Goal: Transaction & Acquisition: Purchase product/service

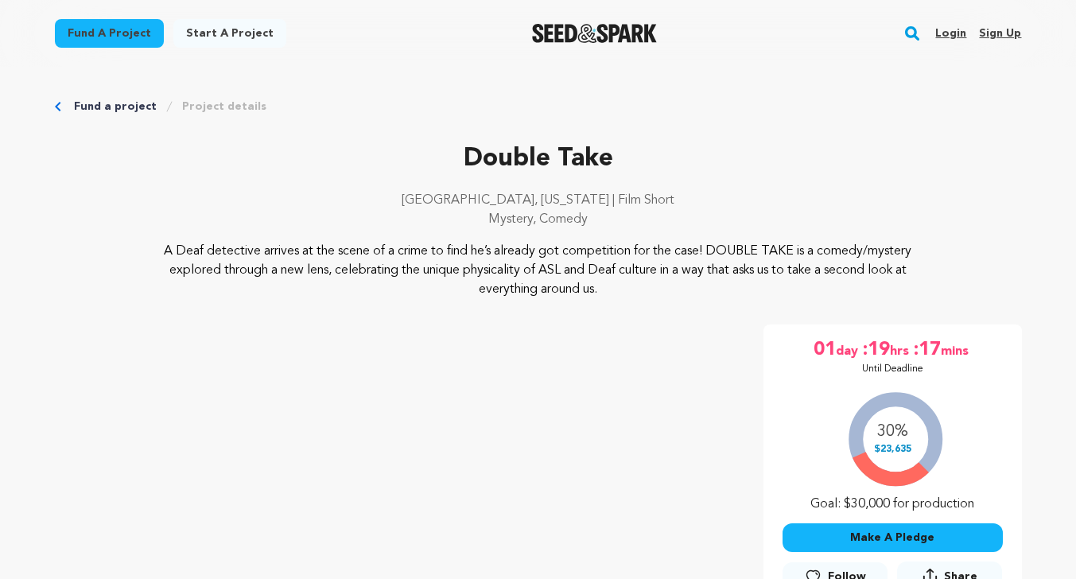
scroll to position [159, 0]
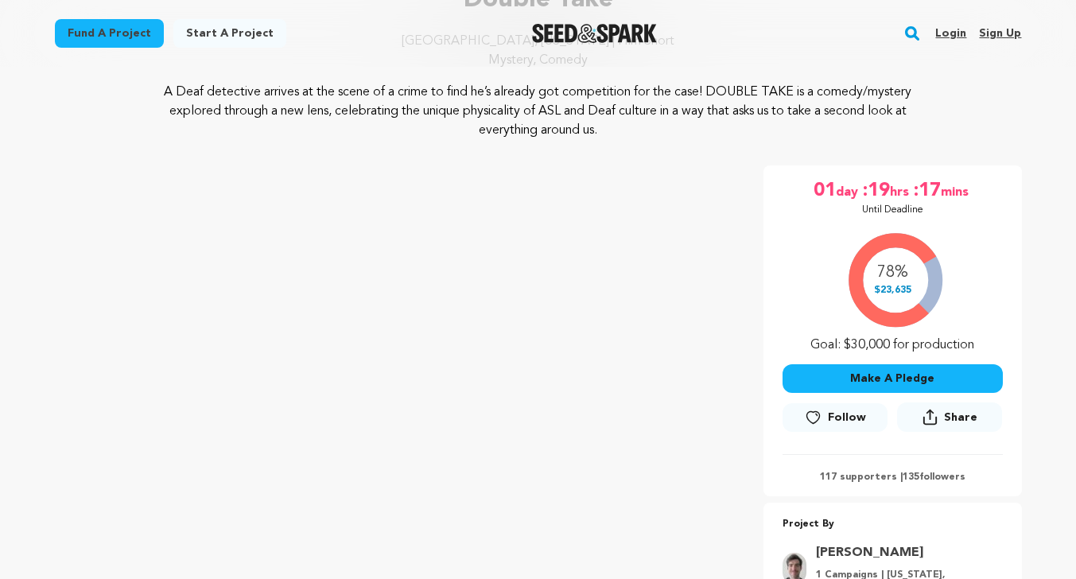
click at [796, 140] on div "Double Take Los Angeles, California | Film Short Mystery, Comedy Double Take" at bounding box center [538, 318] width 967 height 674
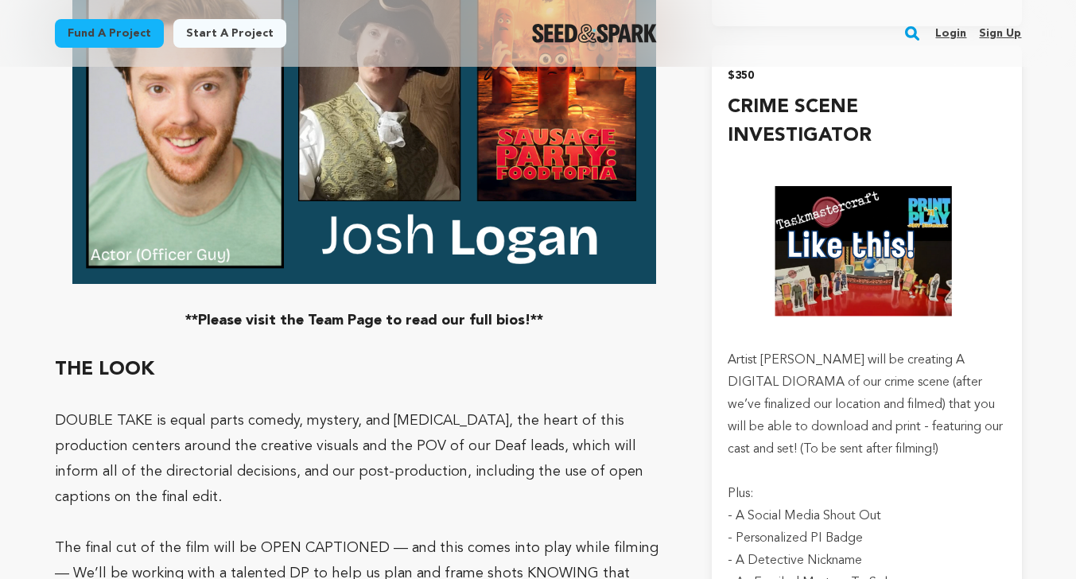
scroll to position [4887, 0]
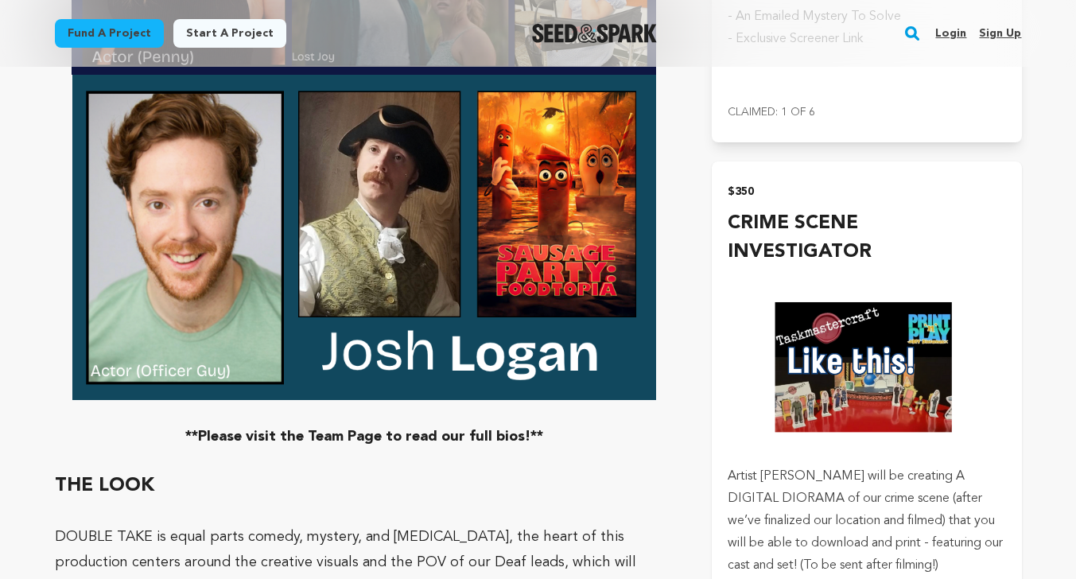
click at [886, 267] on h4 "CRIME SCENE INVESTIGATOR" at bounding box center [867, 237] width 278 height 57
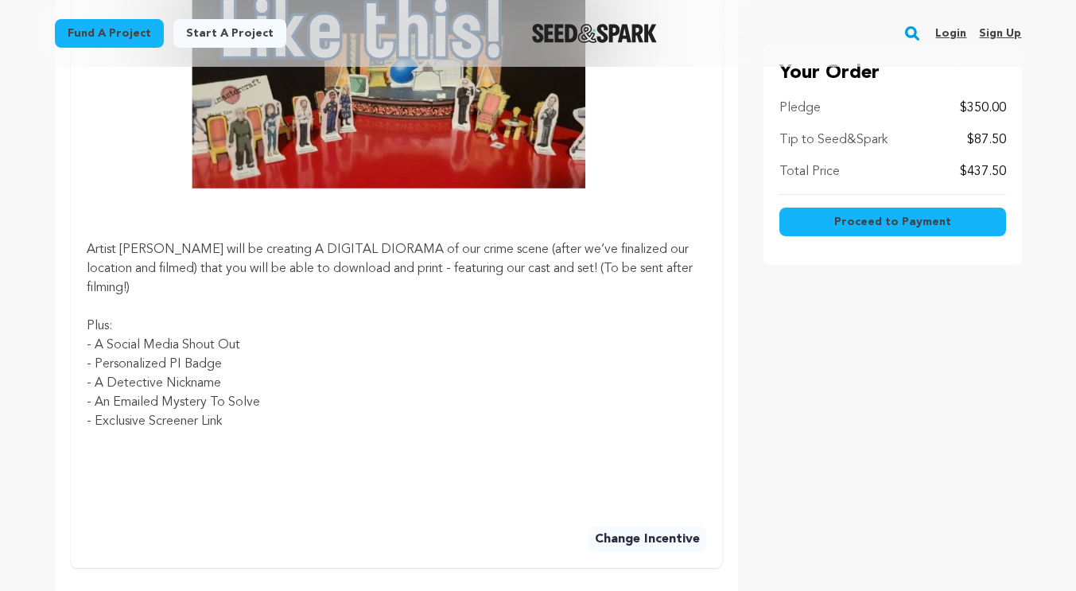
scroll to position [1034, 0]
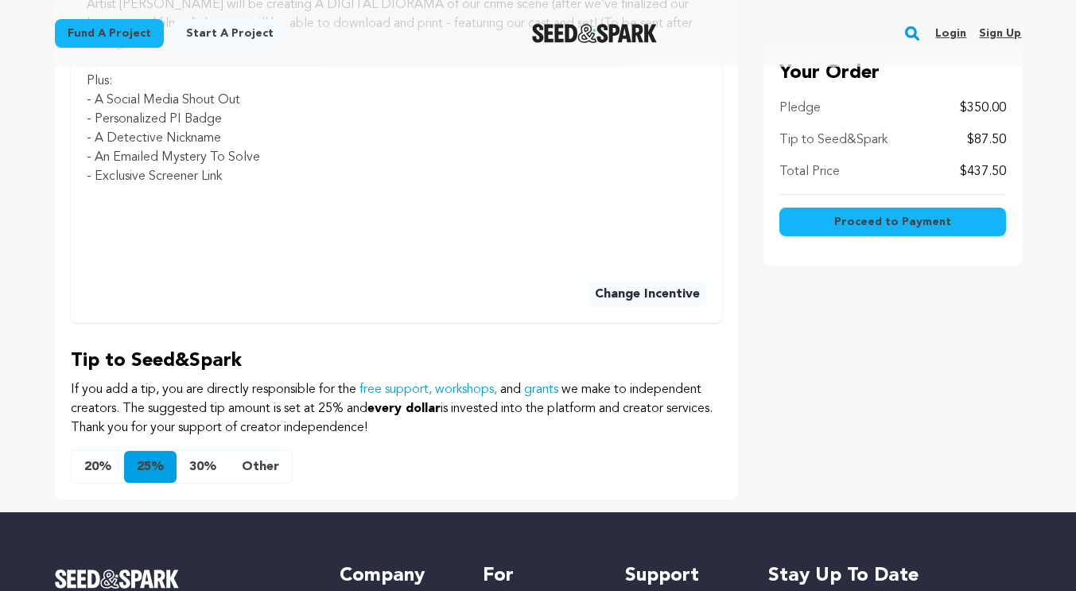
click at [259, 472] on button "Other" at bounding box center [260, 467] width 63 height 32
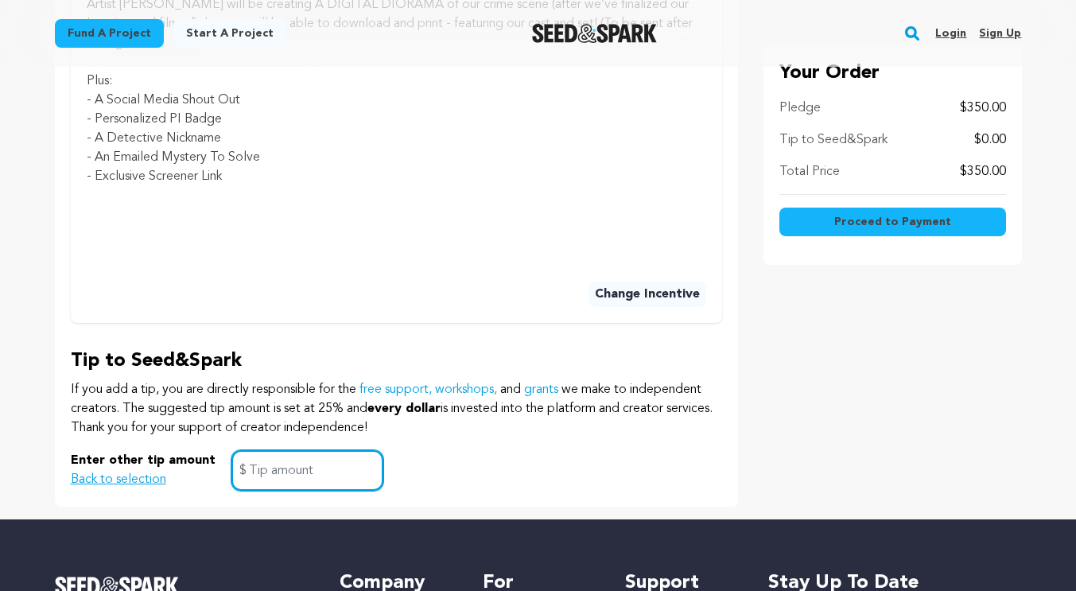
click at [269, 479] on input "text" at bounding box center [308, 470] width 152 height 41
type input "0"
click at [602, 433] on p "If you add a tip, you are directly responsible for the free support, workshops,…" at bounding box center [397, 408] width 652 height 57
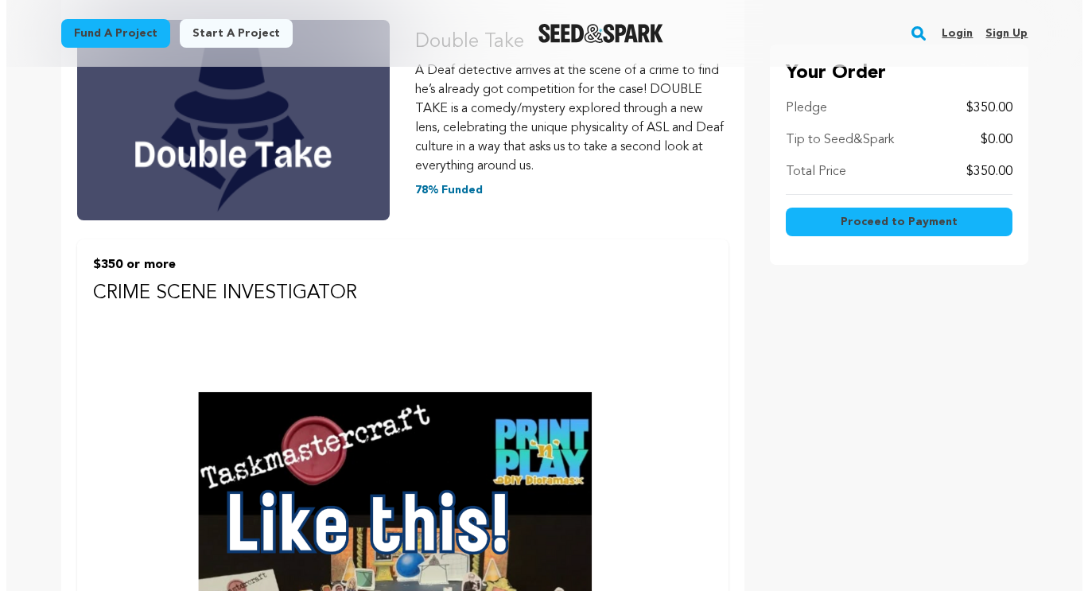
scroll to position [239, 0]
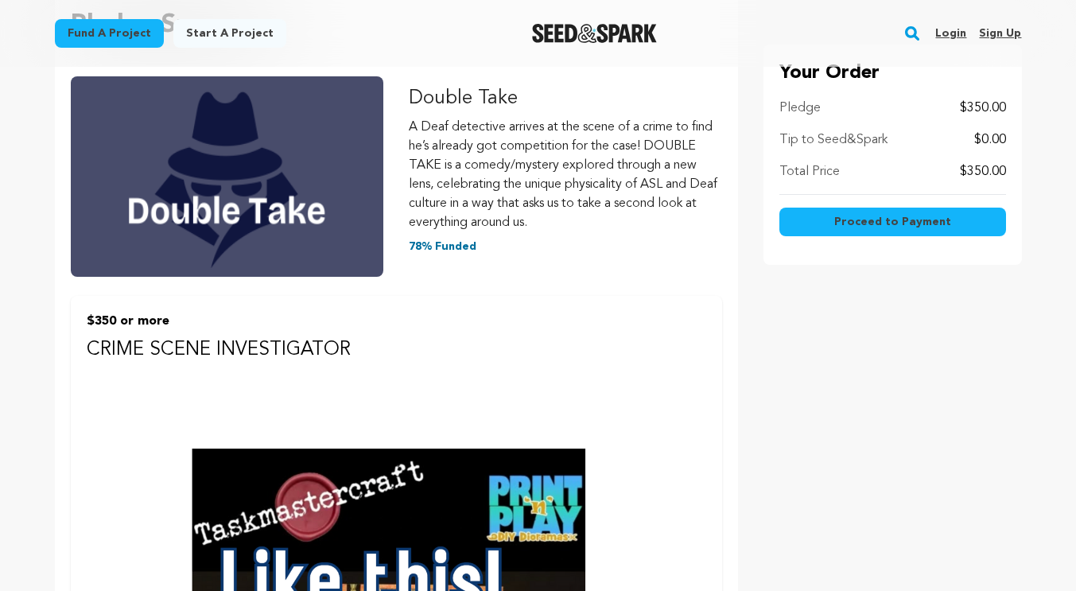
click at [882, 221] on span "Proceed to Payment" at bounding box center [893, 222] width 117 height 16
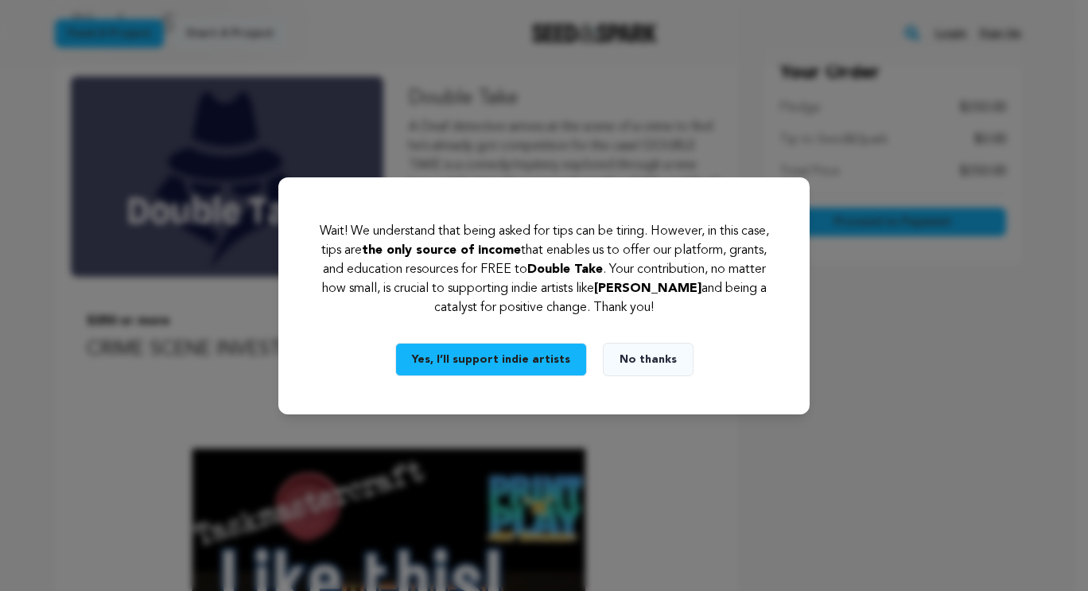
click at [633, 361] on button "No thanks" at bounding box center [648, 359] width 91 height 33
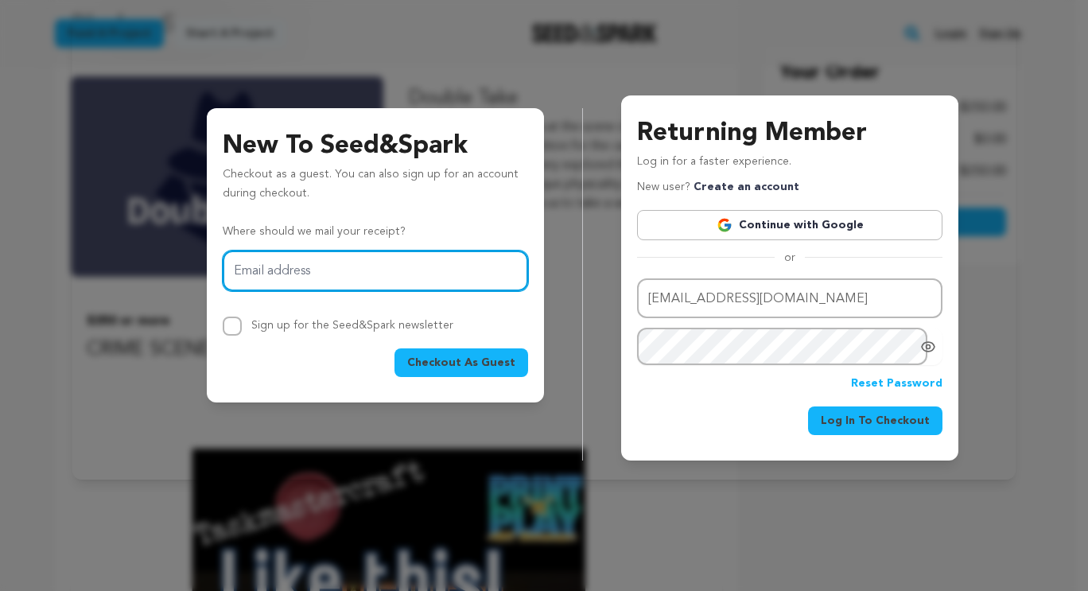
click at [407, 290] on input "Email address" at bounding box center [376, 271] width 306 height 41
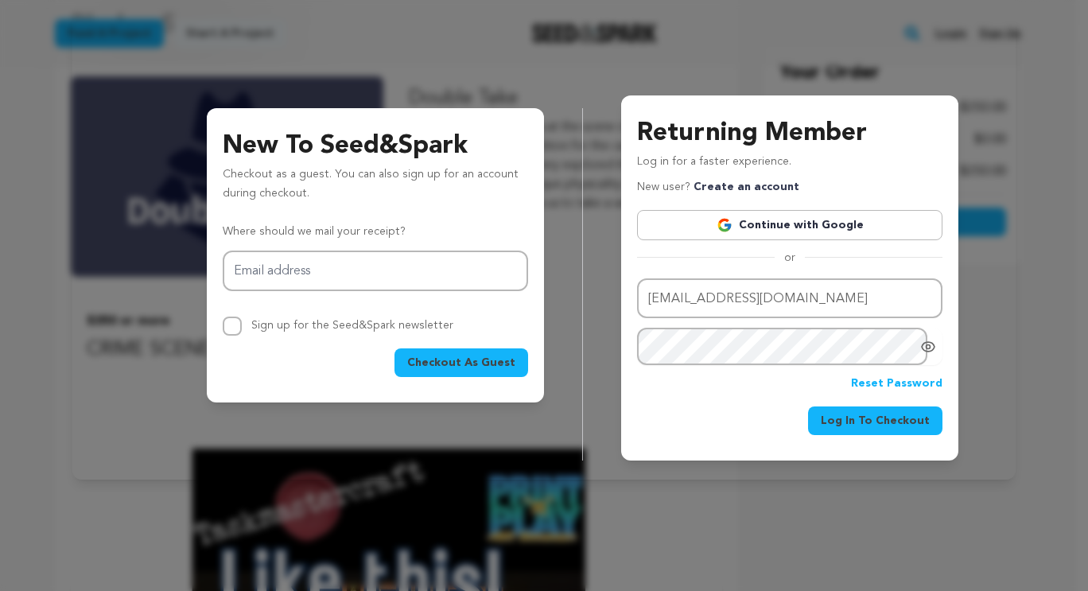
click at [882, 420] on span "Log In To Checkout" at bounding box center [875, 421] width 109 height 16
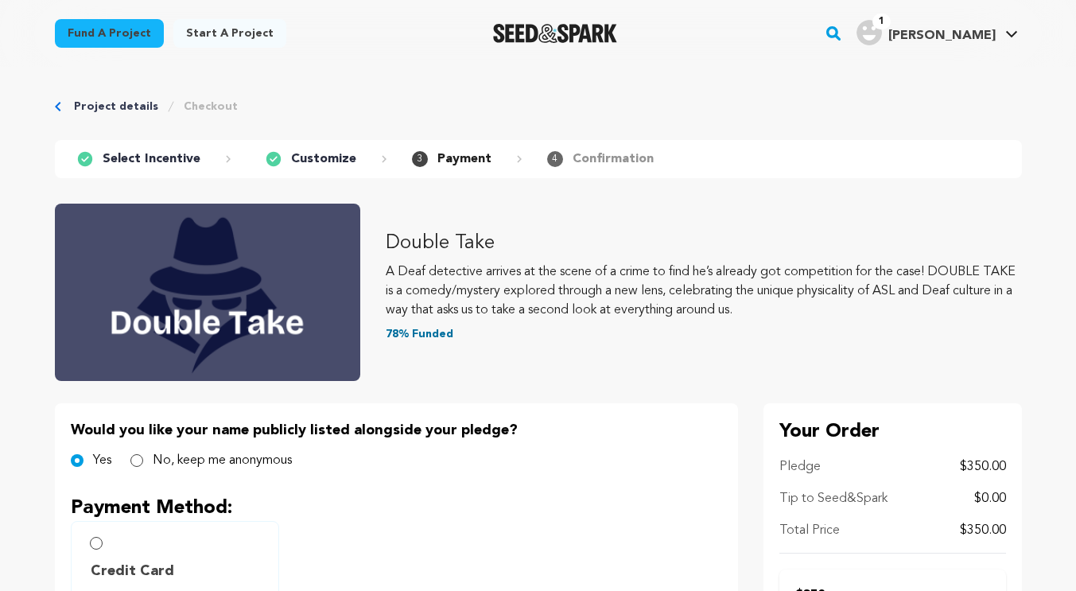
scroll to position [159, 0]
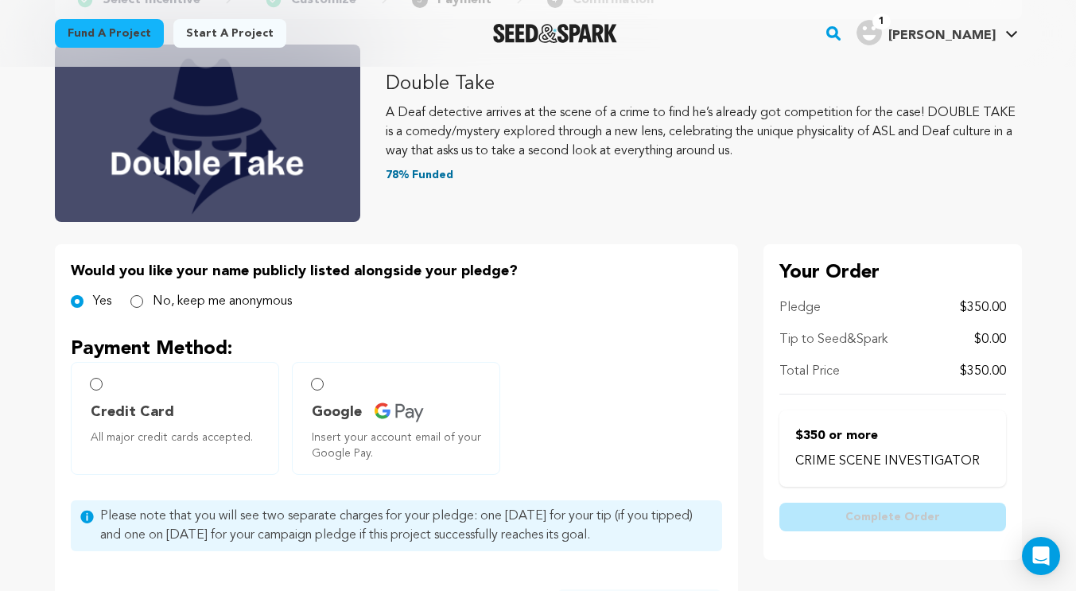
click at [165, 305] on label "No, keep me anonymous" at bounding box center [222, 301] width 139 height 19
click at [143, 305] on input "No, keep me anonymous" at bounding box center [136, 301] width 13 height 13
radio input "true"
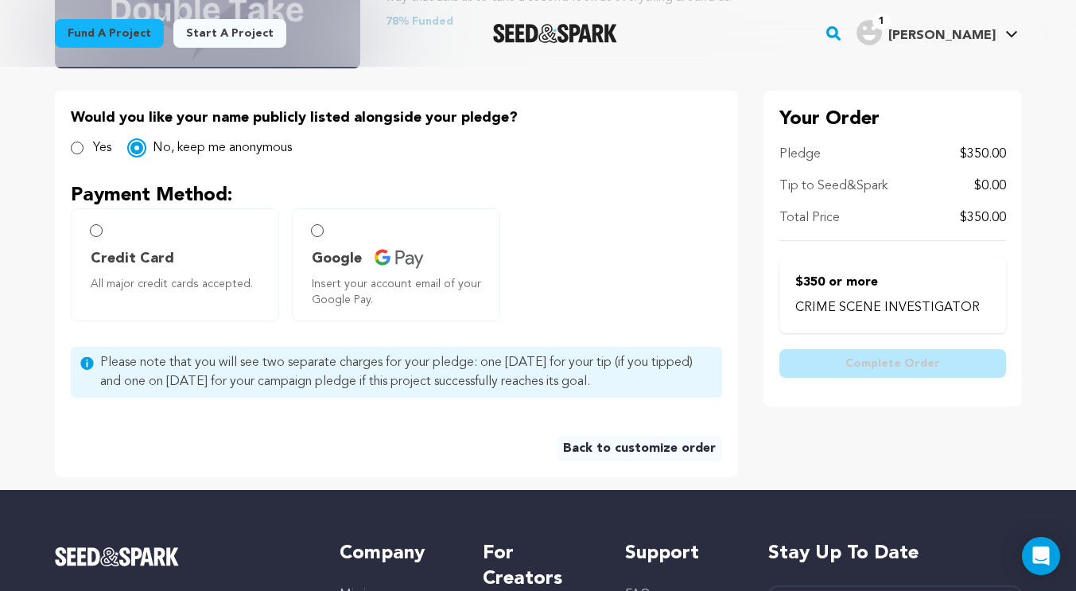
scroll to position [239, 0]
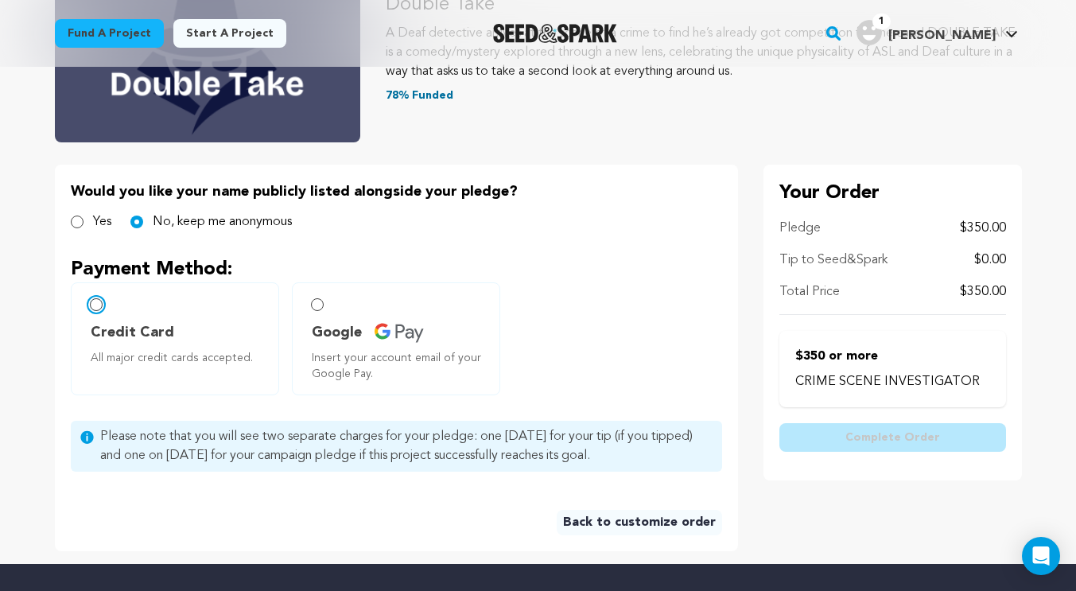
click at [98, 309] on input "Credit Card All major credit cards accepted." at bounding box center [96, 304] width 13 height 13
radio input "false"
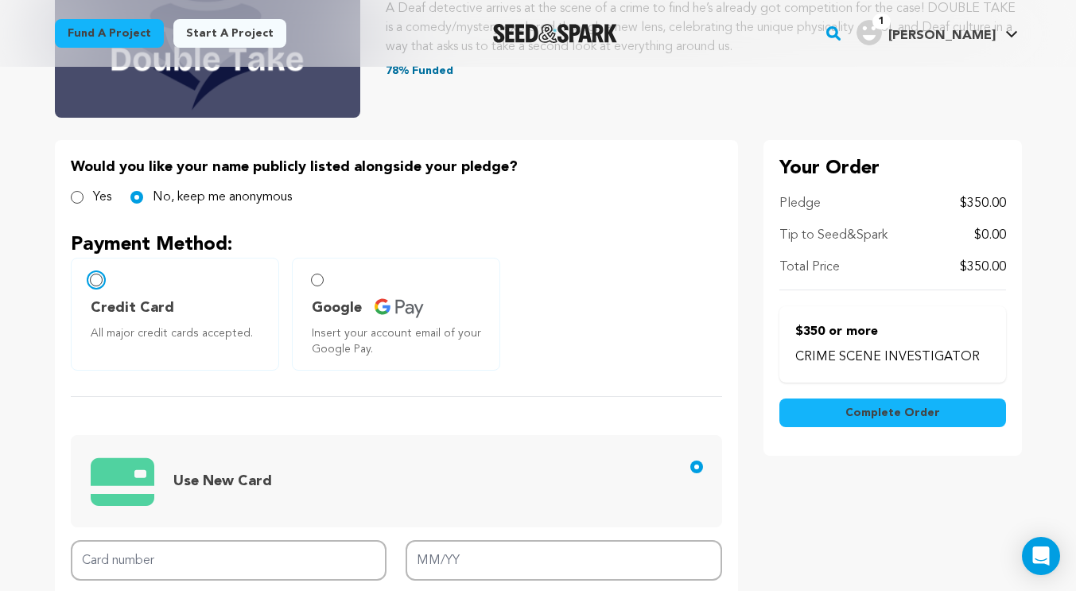
scroll to position [477, 0]
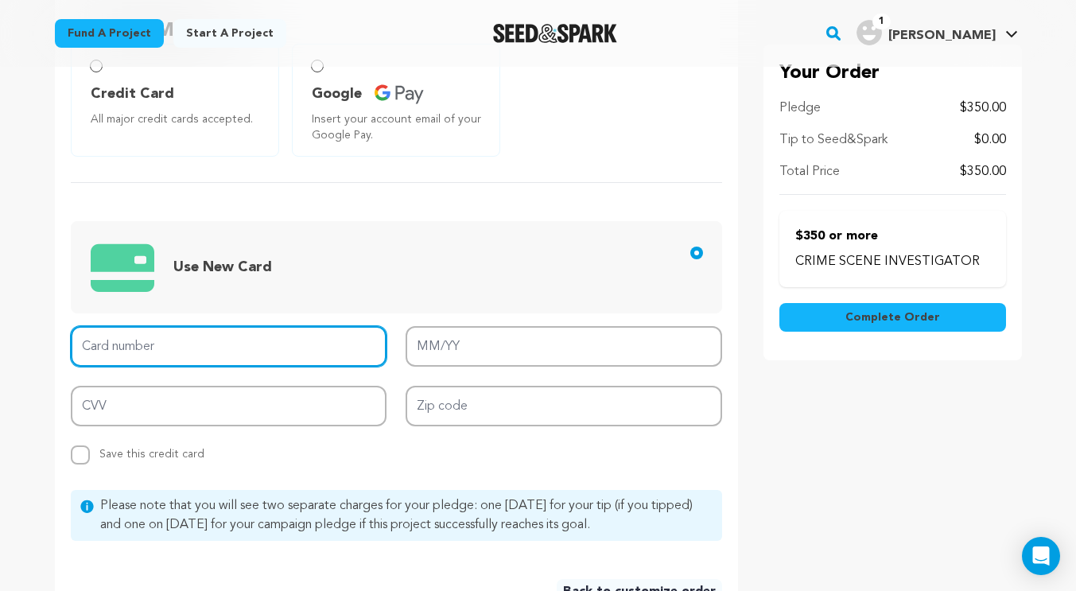
click at [237, 347] on input "Card number" at bounding box center [229, 346] width 317 height 41
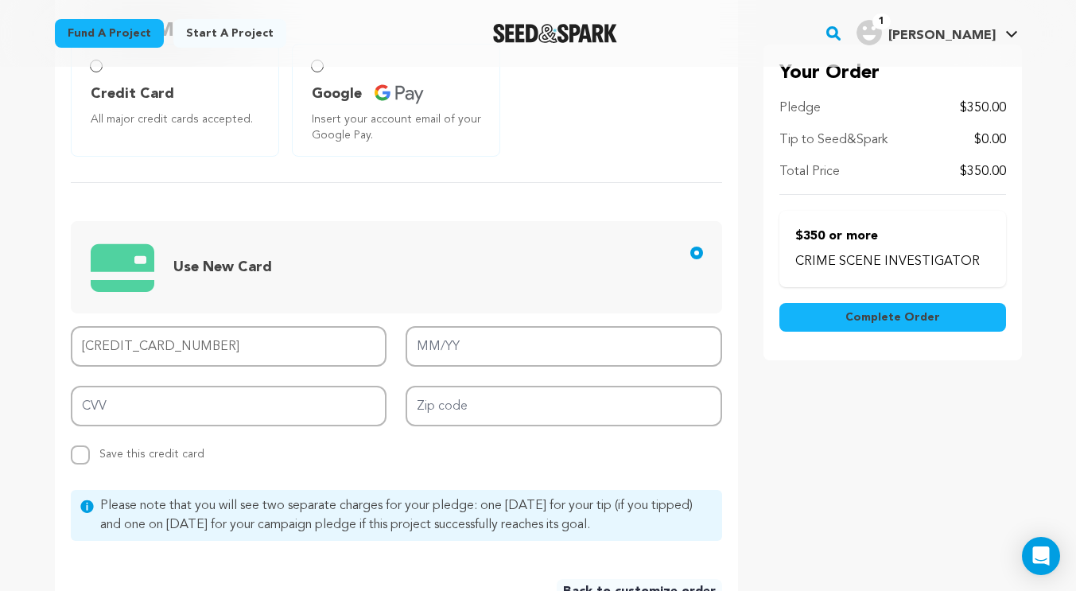
type input "4202 3100 0330 8575"
type input "07/27"
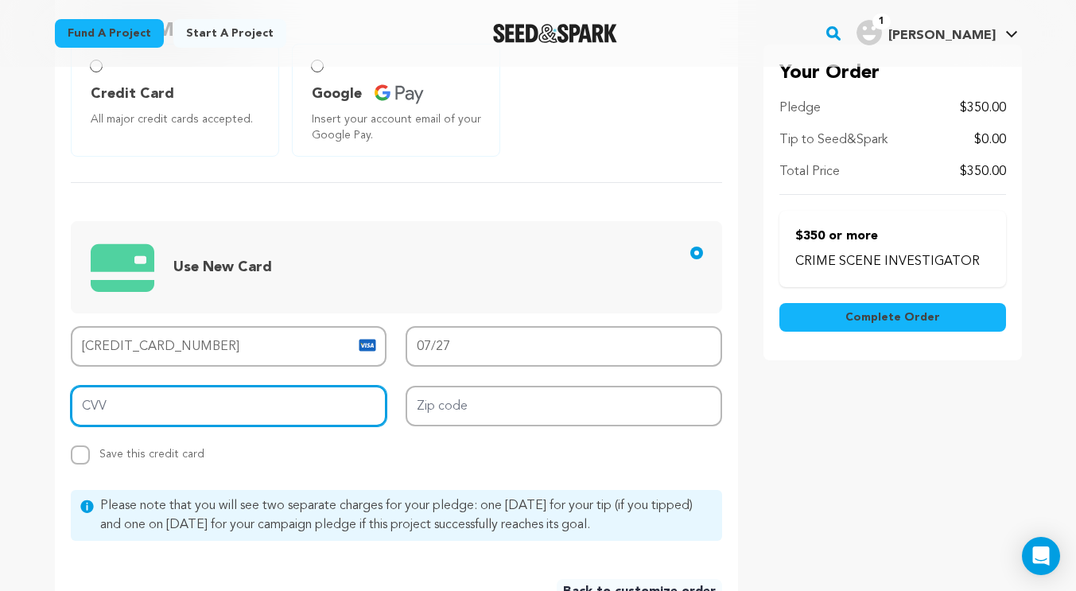
click at [332, 413] on input "CVV" at bounding box center [229, 406] width 317 height 41
type input "329"
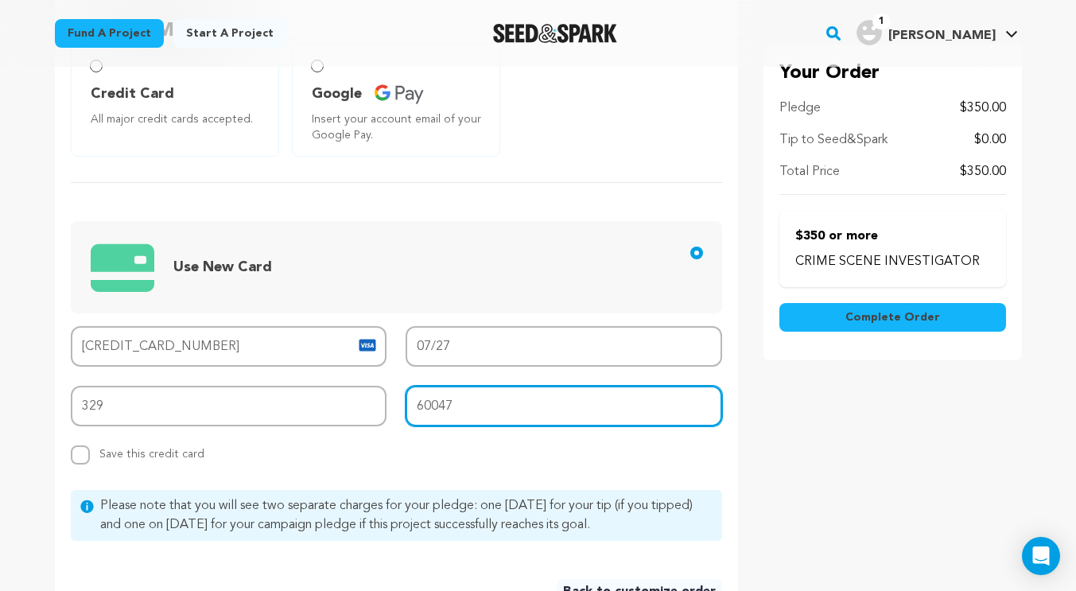
type input "60047"
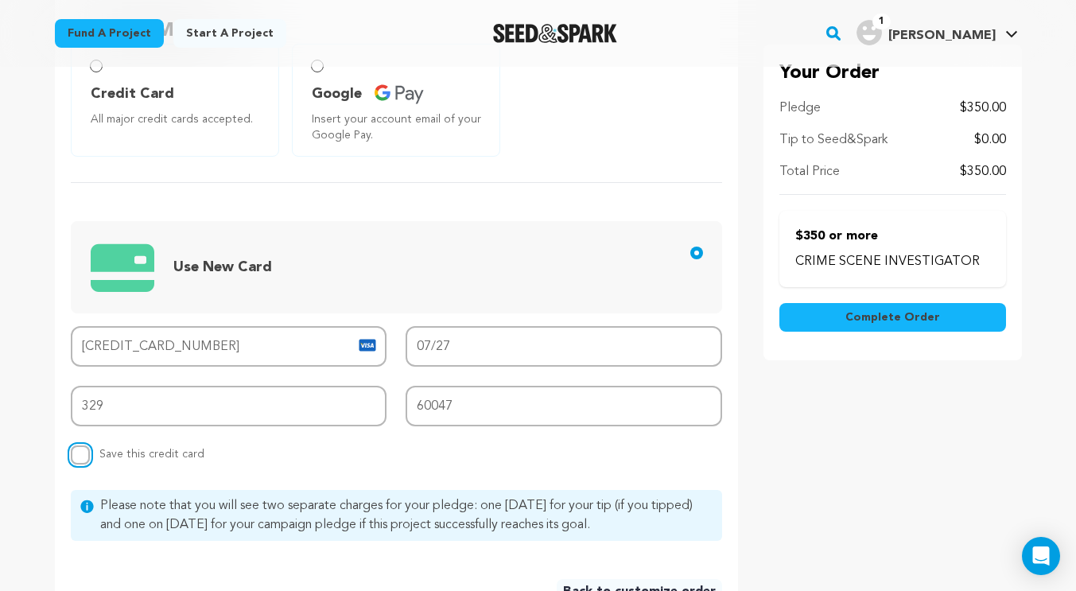
click at [88, 460] on input "Replace saved credit card Save this credit card" at bounding box center [80, 455] width 19 height 19
checkbox input "true"
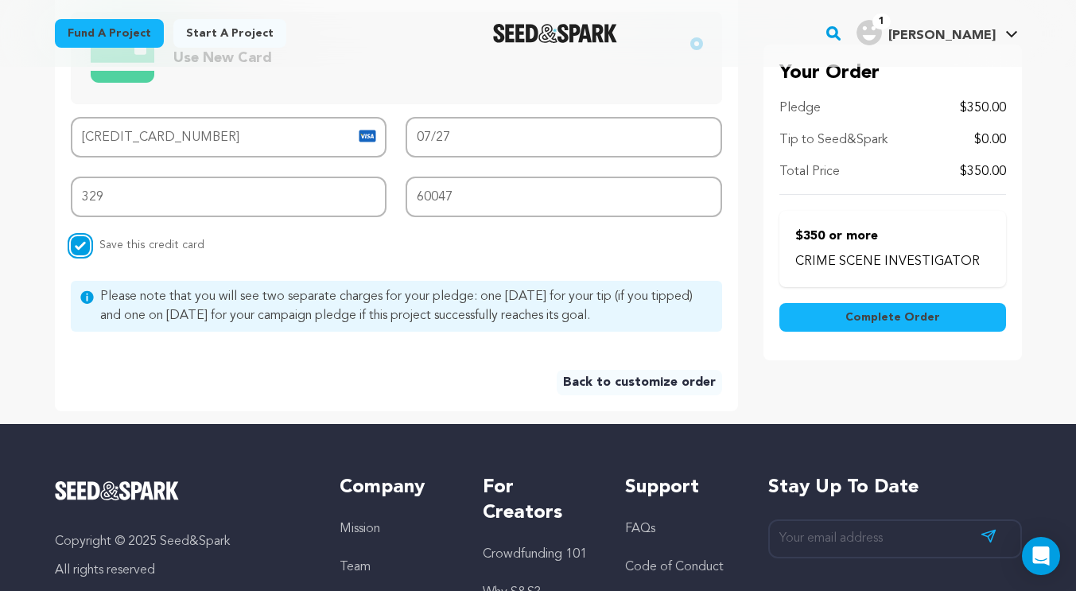
scroll to position [636, 0]
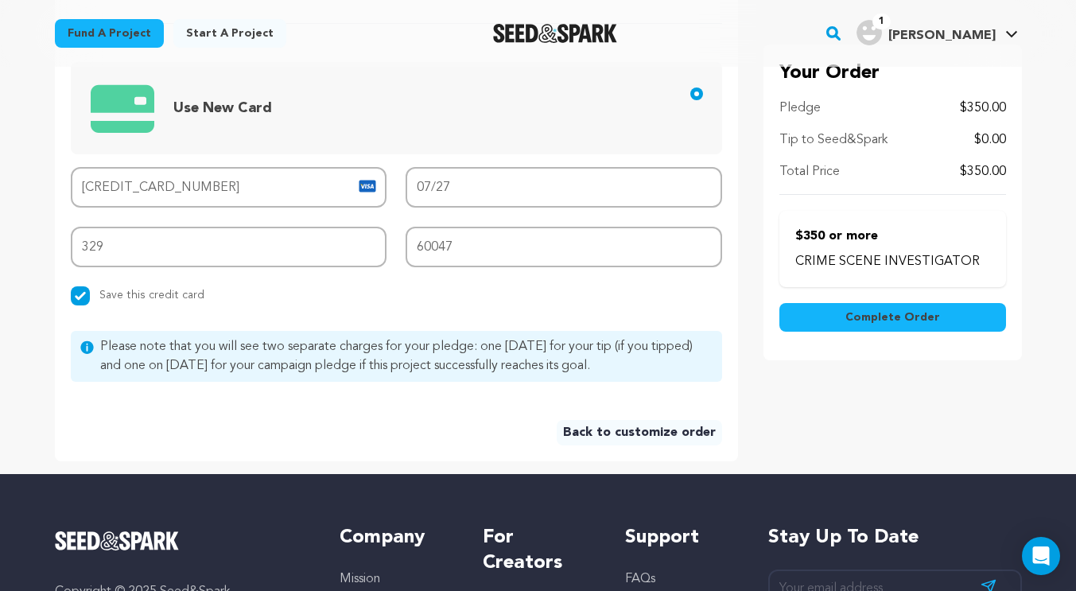
click at [851, 323] on span "Complete Order" at bounding box center [893, 317] width 95 height 16
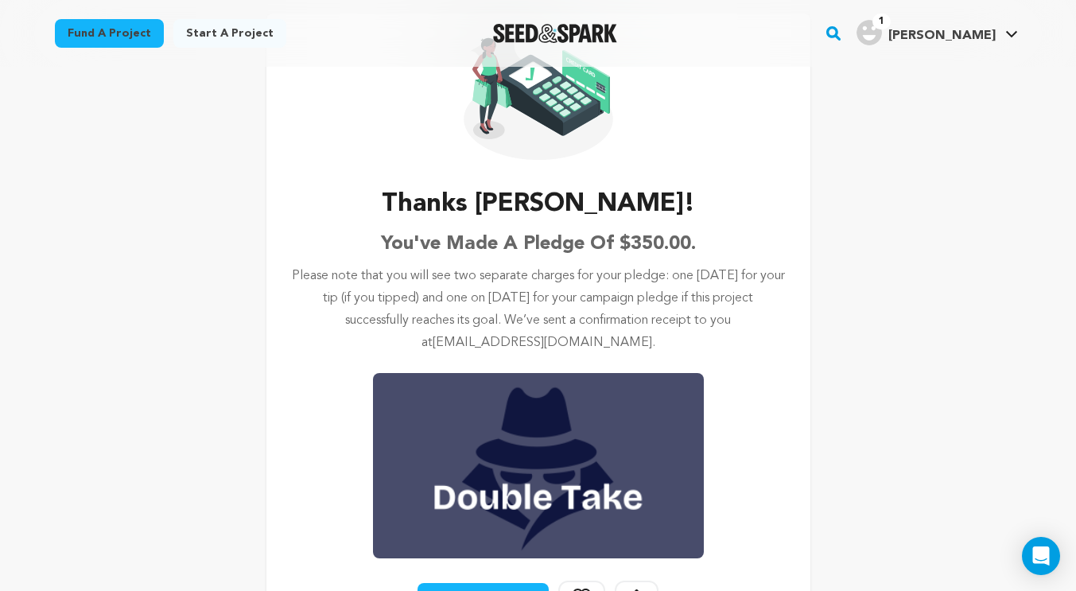
scroll to position [239, 0]
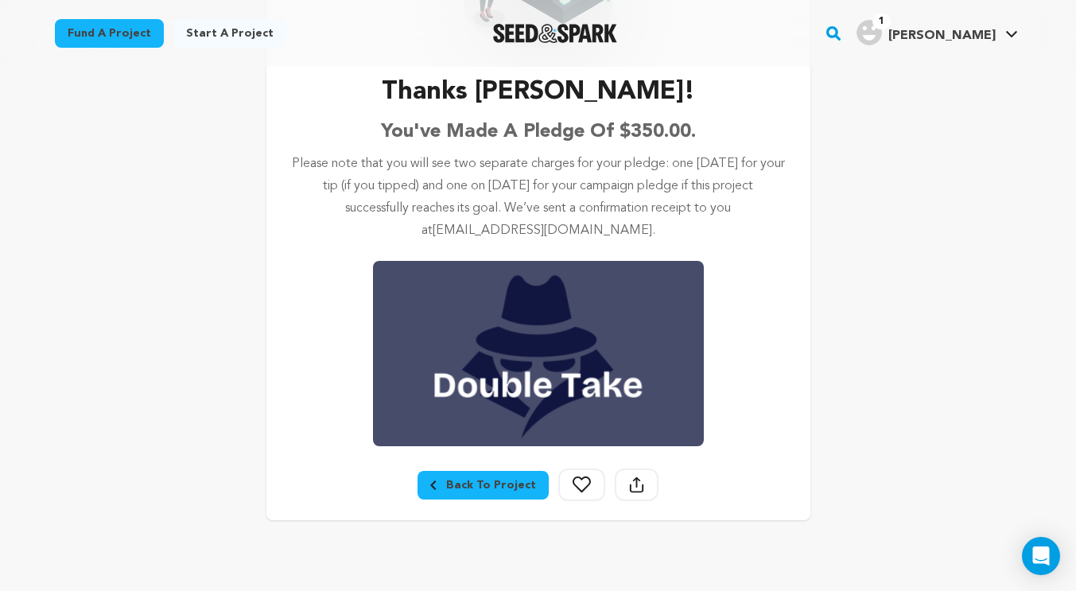
click at [508, 482] on div "Back To Project" at bounding box center [483, 485] width 106 height 16
